Goal: Find specific page/section: Find specific page/section

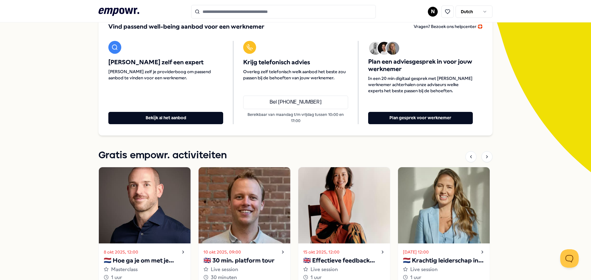
scroll to position [123, 0]
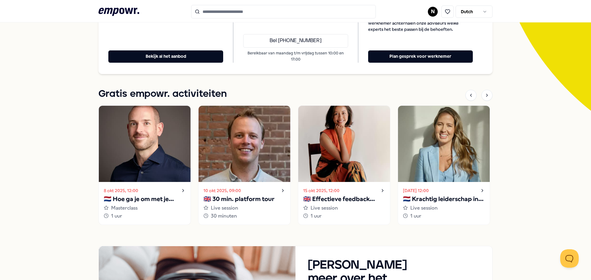
click at [181, 191] on icon at bounding box center [183, 190] width 5 height 7
